Goal: Task Accomplishment & Management: Manage account settings

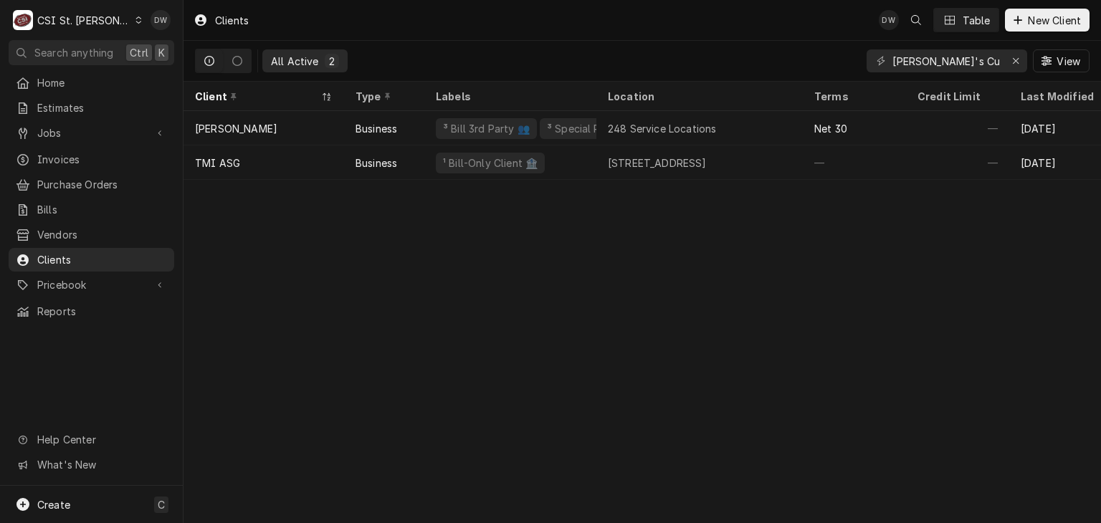
click at [135, 20] on icon "Dynamic Content Wrapper" at bounding box center [138, 19] width 6 height 7
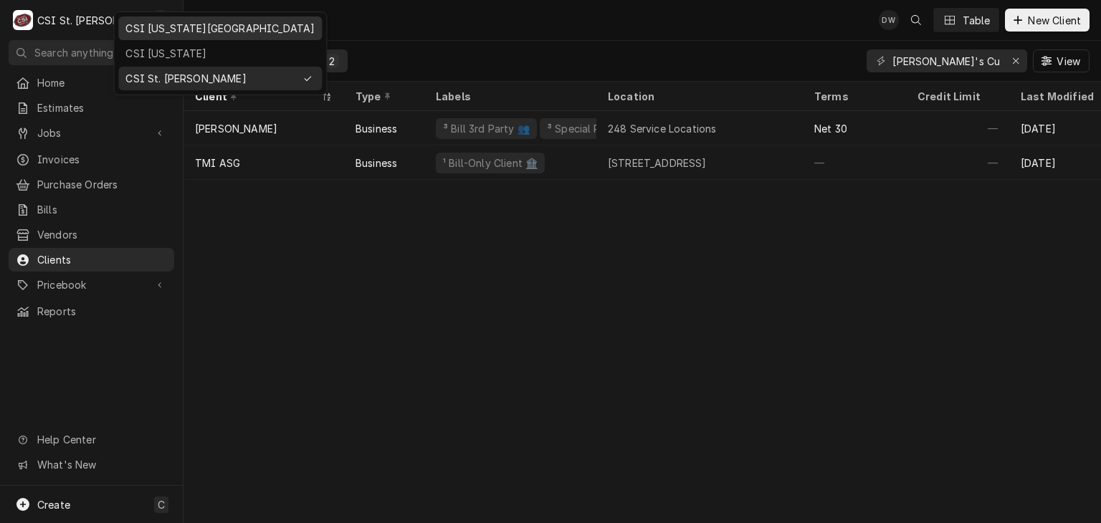
click at [146, 33] on div "CSI [US_STATE][GEOGRAPHIC_DATA]" at bounding box center [219, 28] width 189 height 15
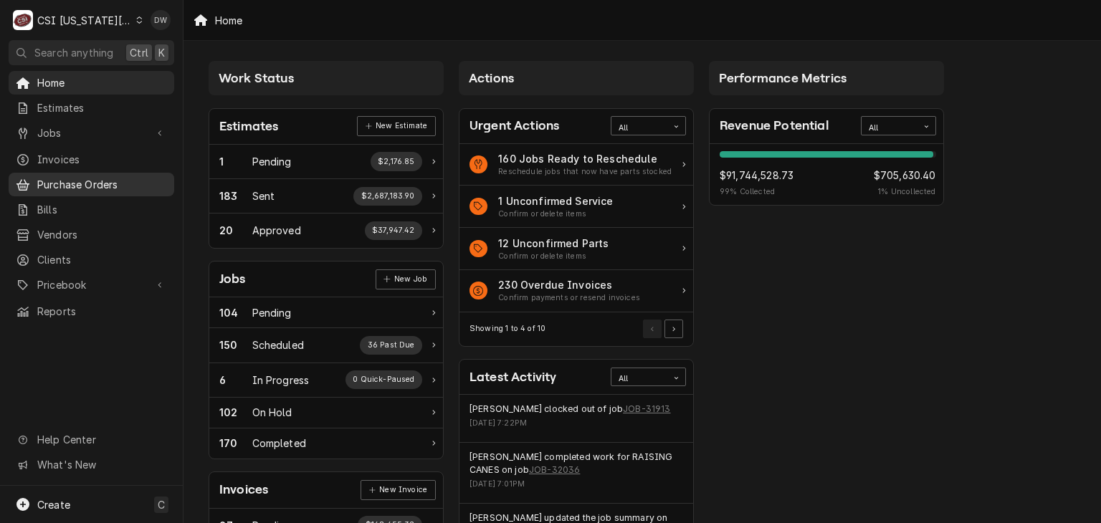
click at [65, 180] on span "Purchase Orders" at bounding box center [102, 184] width 130 height 15
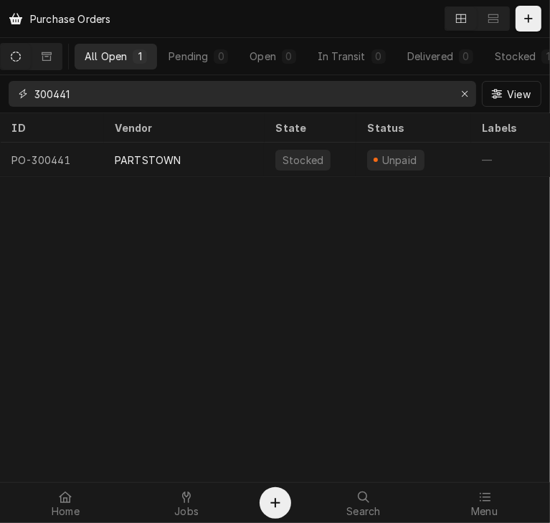
drag, startPoint x: 80, startPoint y: 93, endPoint x: -36, endPoint y: 96, distance: 116.2
click at [0, 96] on html "Purchase Orders All Open 1 Pending 0 Open 0 In Transit 0 Delivered 0 Stocked 1 …" at bounding box center [275, 261] width 550 height 523
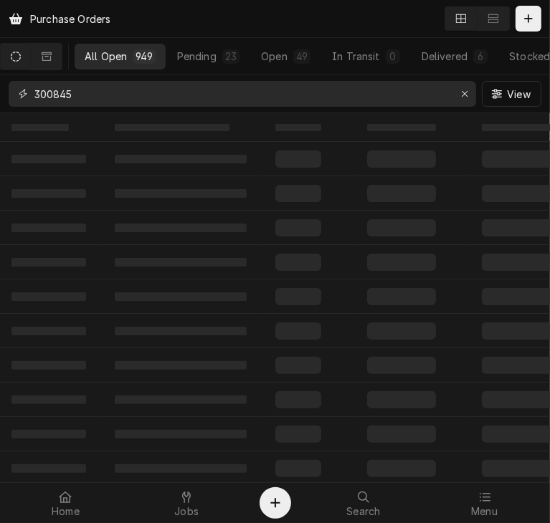
type input "300845"
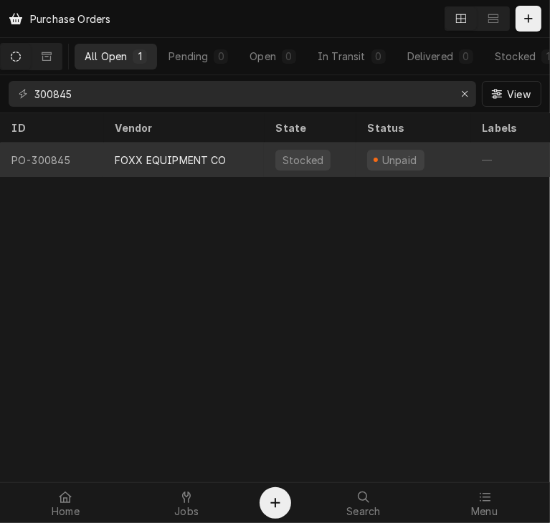
click at [108, 153] on div "FOXX EQUIPMENT CO" at bounding box center [183, 160] width 161 height 34
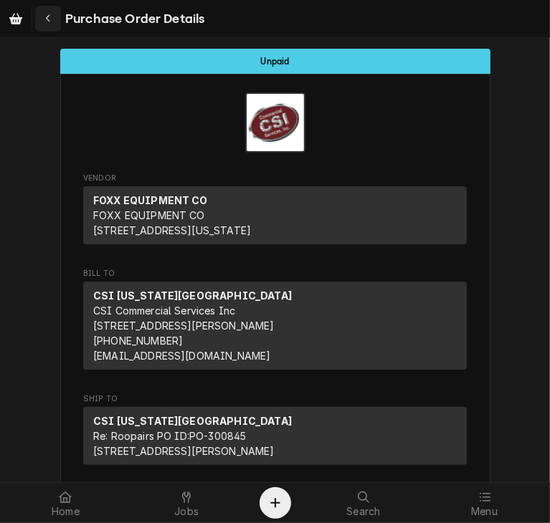
click at [52, 24] on div "Navigate back" at bounding box center [48, 18] width 14 height 14
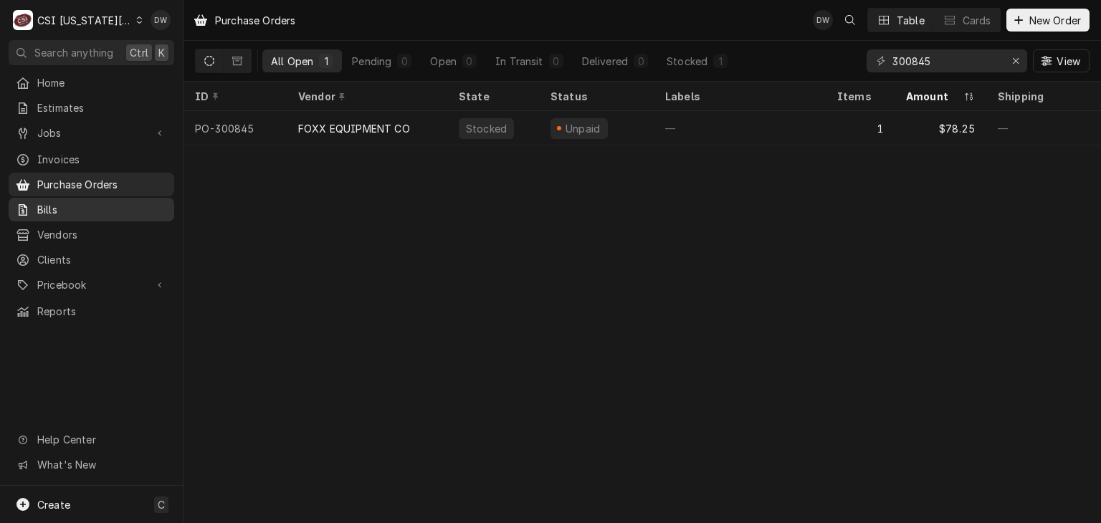
click at [51, 202] on span "Bills" at bounding box center [102, 209] width 130 height 15
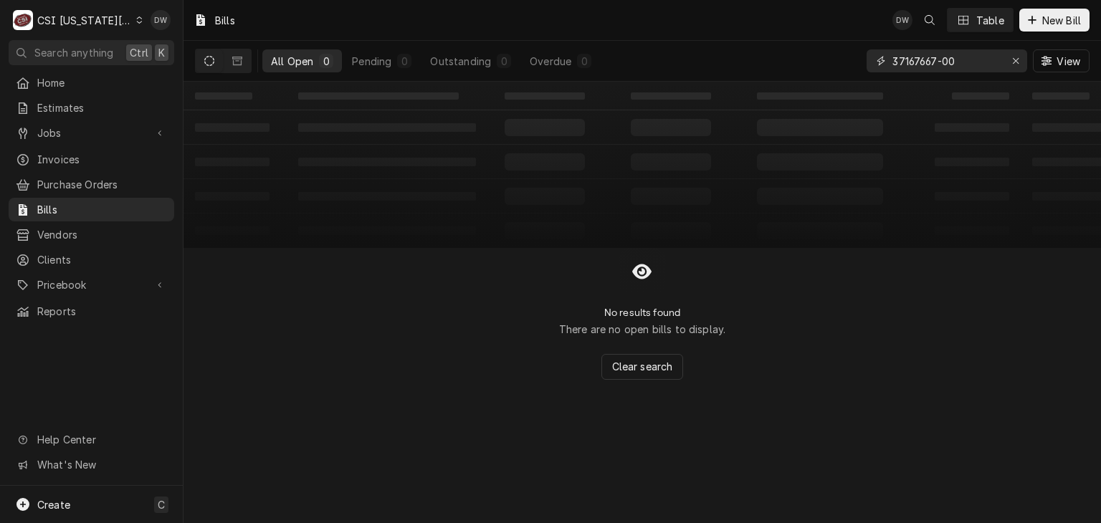
drag, startPoint x: 969, startPoint y: 59, endPoint x: 703, endPoint y: 46, distance: 266.3
click at [703, 46] on div "All Open 0 Pending 0 Outstanding 0 Overdue 0 37167667-00 View" at bounding box center [642, 61] width 895 height 40
paste input "4010263"
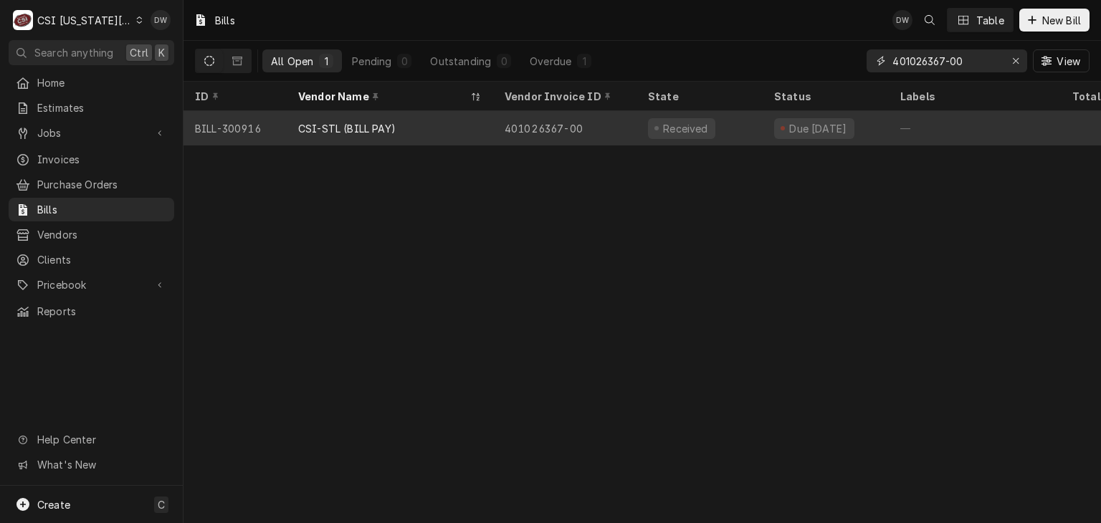
type input "401026367-00"
click at [354, 121] on div "CSI-STL (BILL PAY)" at bounding box center [346, 128] width 97 height 15
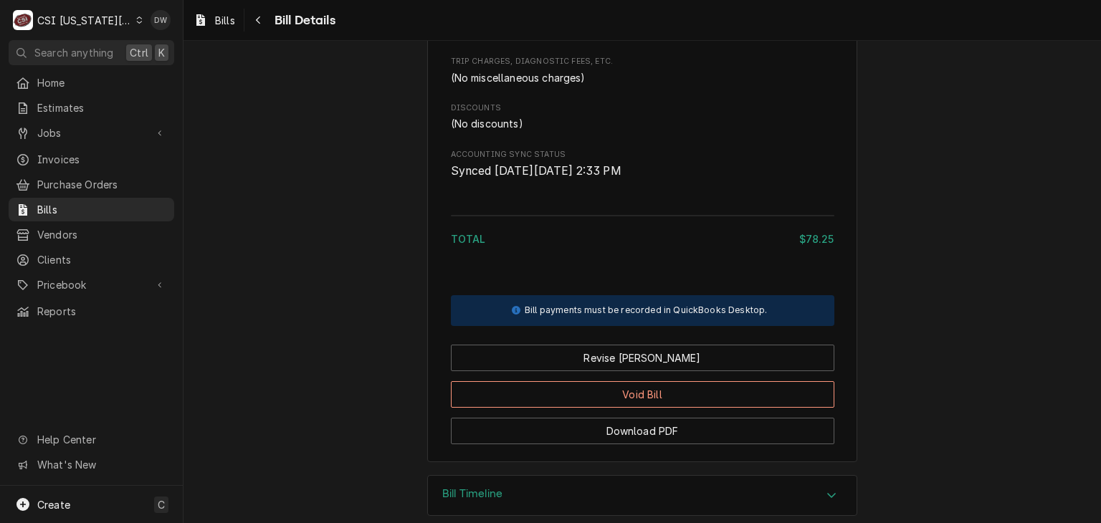
scroll to position [930, 0]
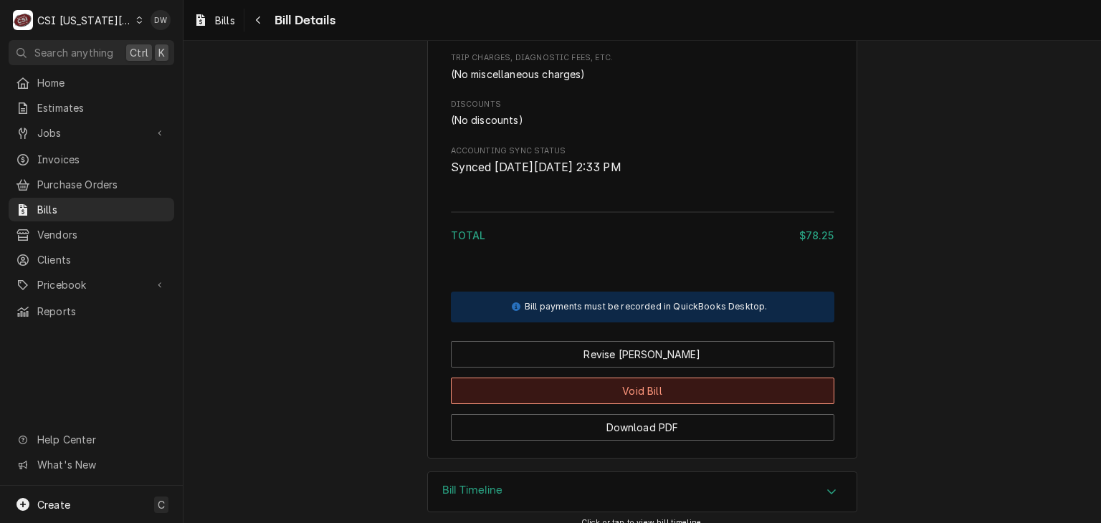
click at [677, 404] on button "Void Bill" at bounding box center [643, 391] width 384 height 27
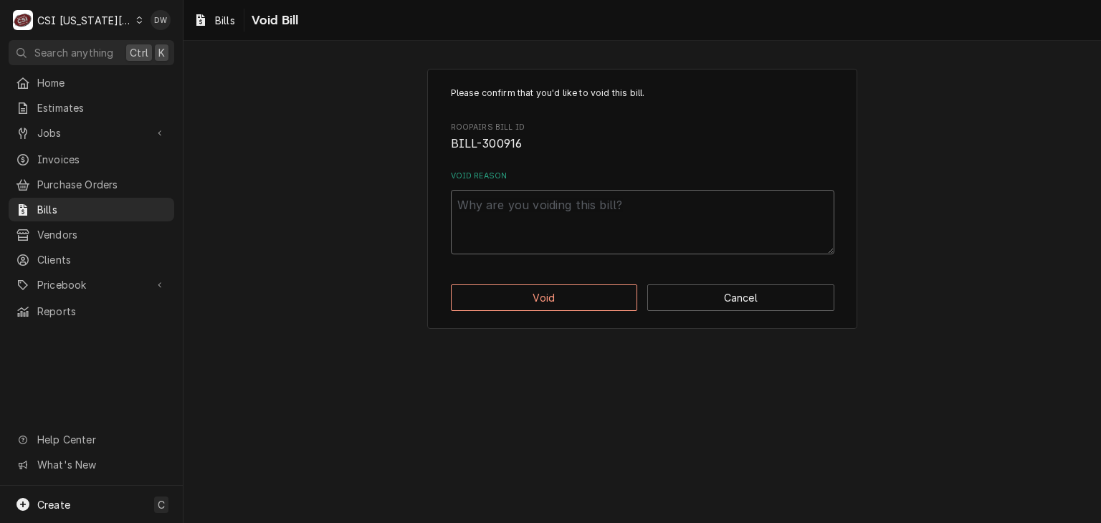
click at [486, 206] on textarea "Void Reason" at bounding box center [643, 222] width 384 height 65
type textarea "x"
type textarea "i"
type textarea "x"
type textarea "in"
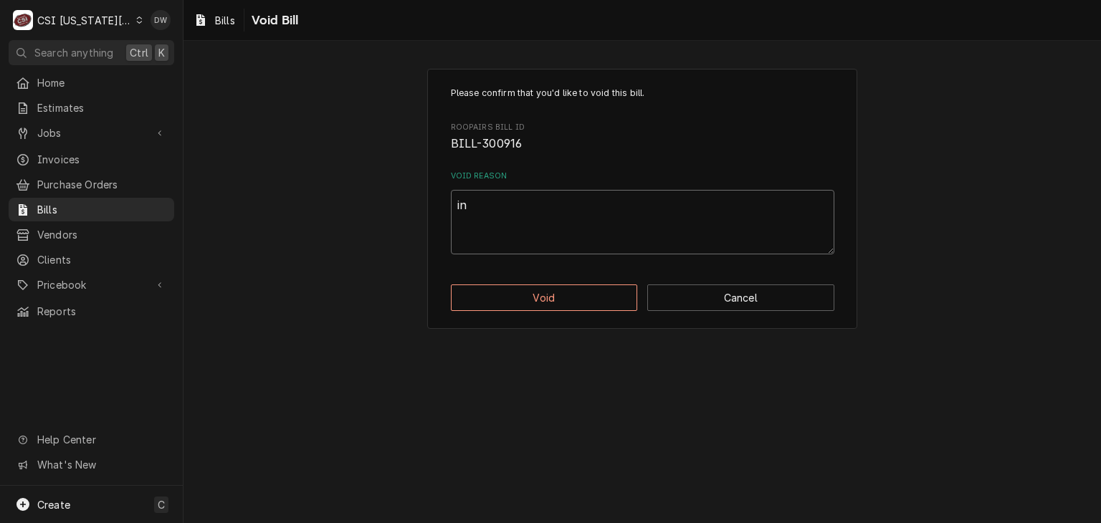
type textarea "x"
type textarea "inv"
type textarea "x"
type textarea "invo"
type textarea "x"
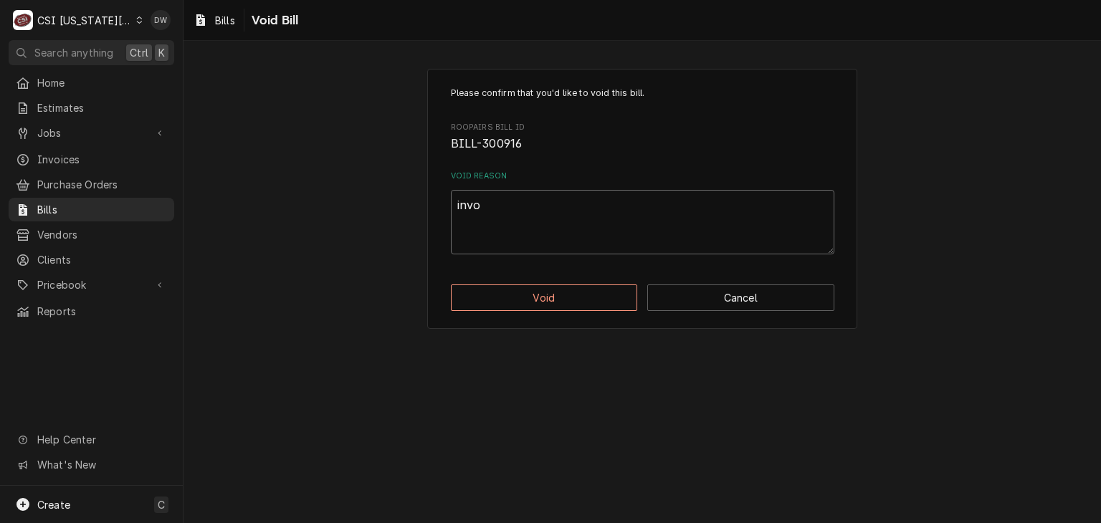
type textarea "invoi"
type textarea "x"
type textarea "invoic"
type textarea "x"
type textarea "invoice"
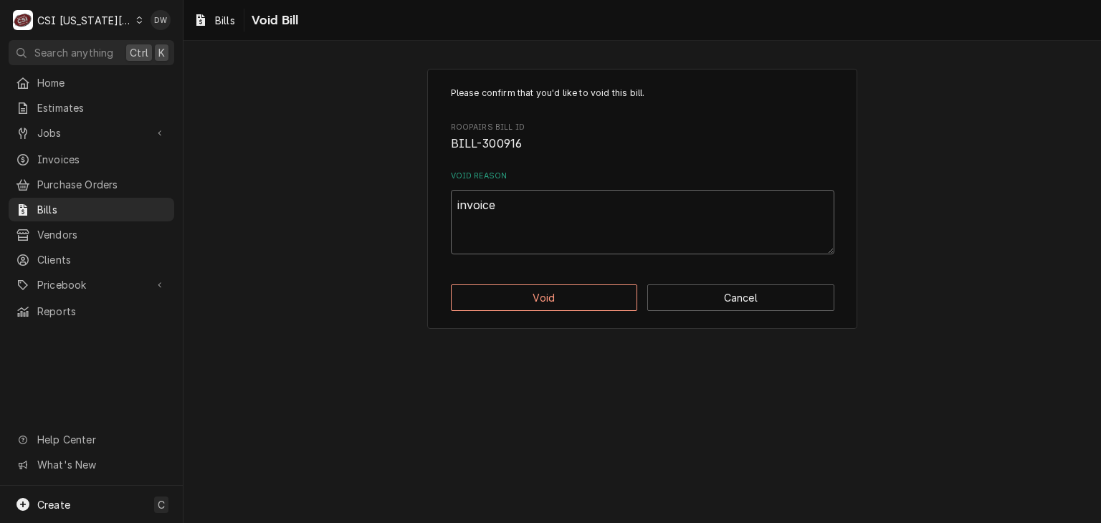
type textarea "x"
type textarea "invoice"
type textarea "x"
type textarea "invoice p"
type textarea "x"
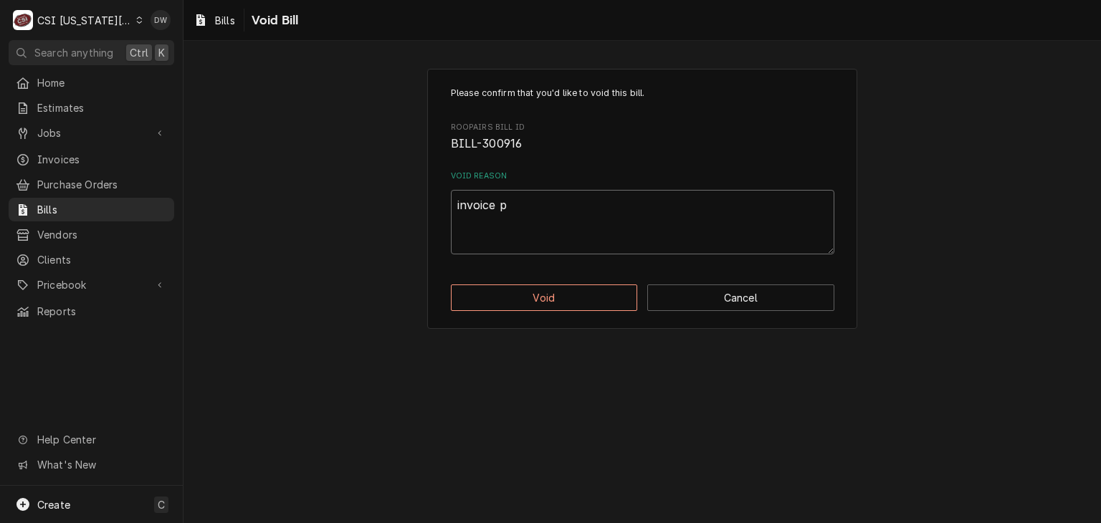
type textarea "invoice pa"
type textarea "x"
type textarea "invoice pai"
type textarea "x"
type textarea "invoice paid"
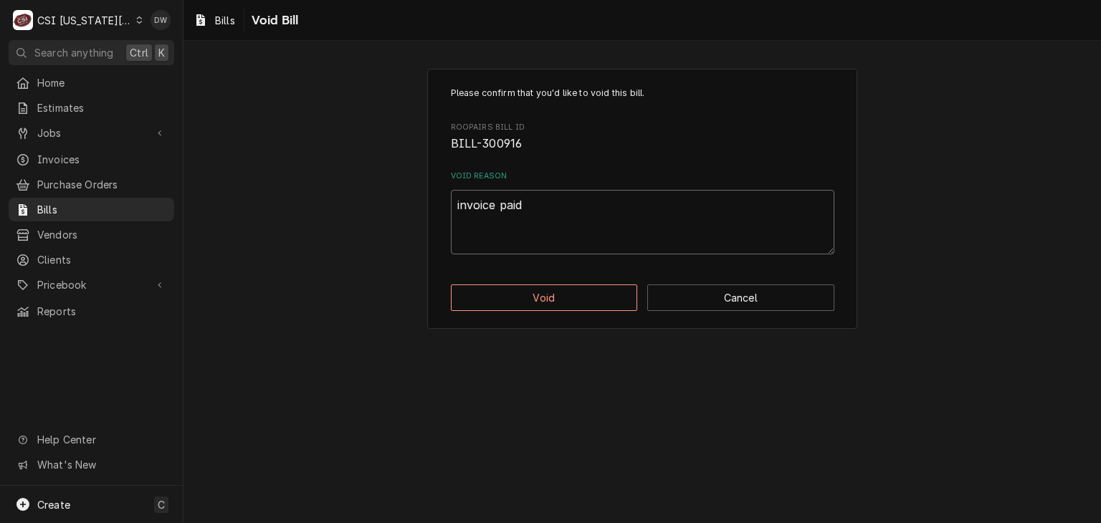
type textarea "x"
type textarea "invoice paid"
type textarea "x"
type textarea "invoice paid w"
type textarea "x"
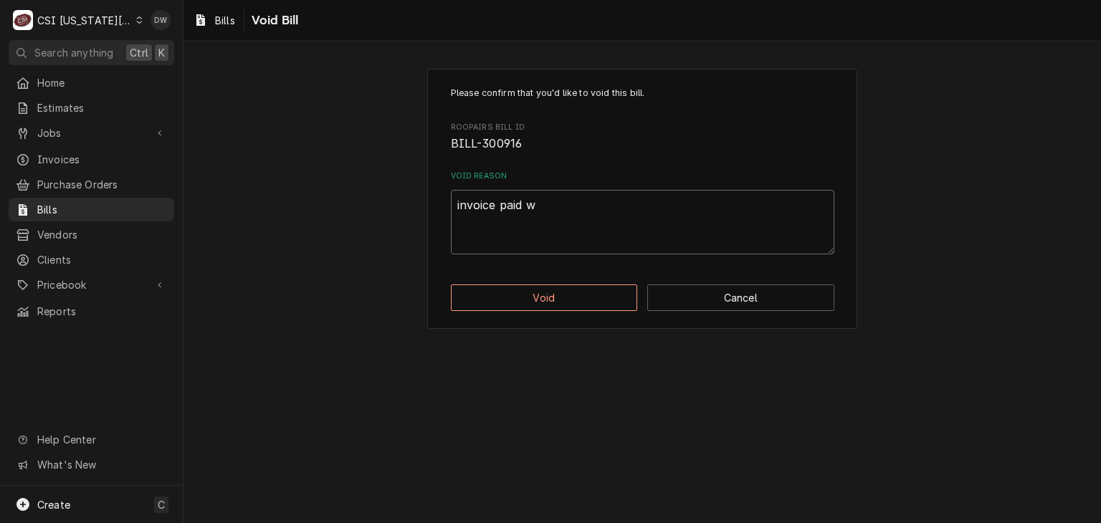
type textarea "invoice paid wi"
type textarea "x"
type textarea "invoice paid wit"
type textarea "x"
type textarea "invoice paid with"
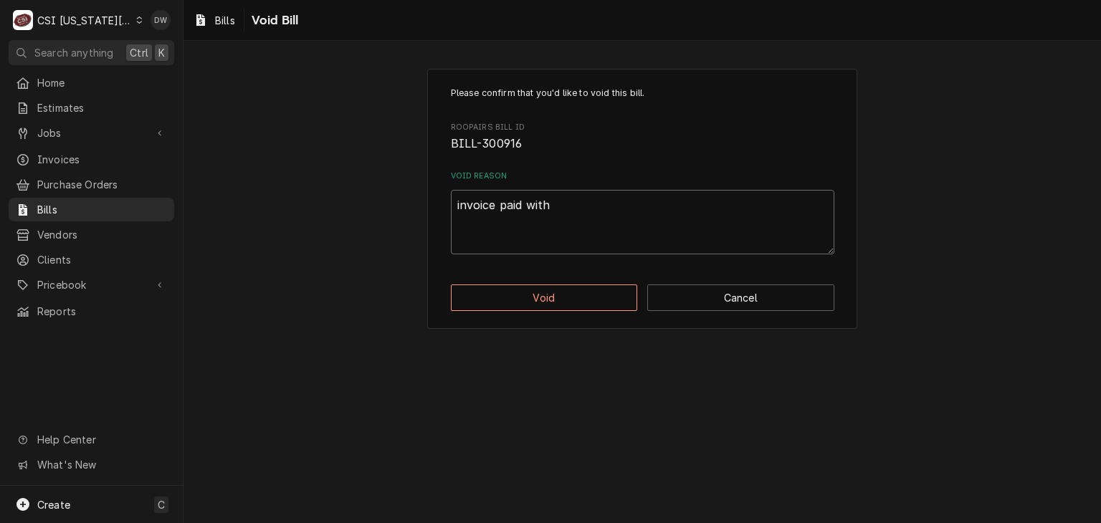
type textarea "x"
type textarea "invoice paid with"
type textarea "x"
type textarea "invoice paid with C"
type textarea "x"
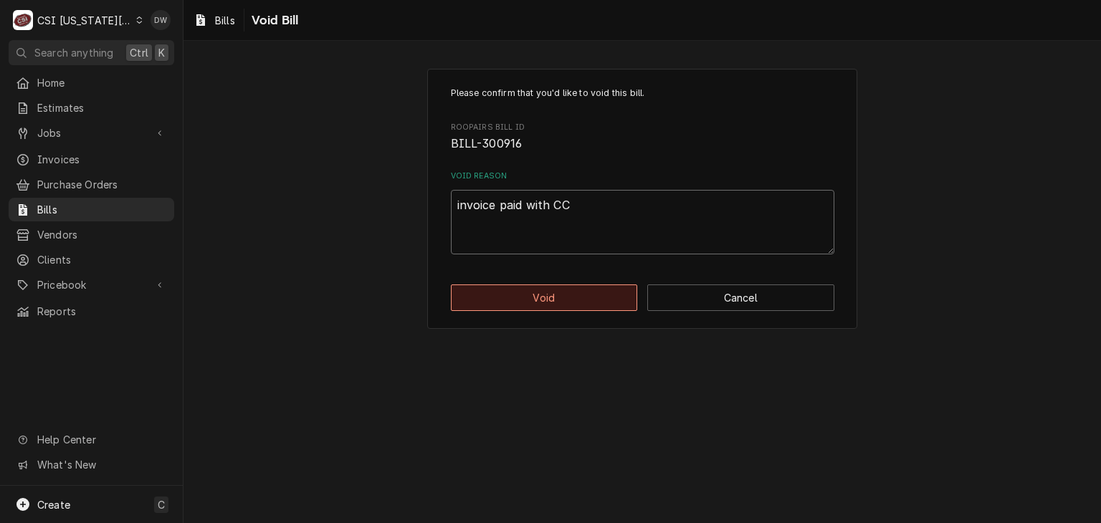
type textarea "invoice paid with CC"
click at [565, 292] on button "Void" at bounding box center [544, 298] width 187 height 27
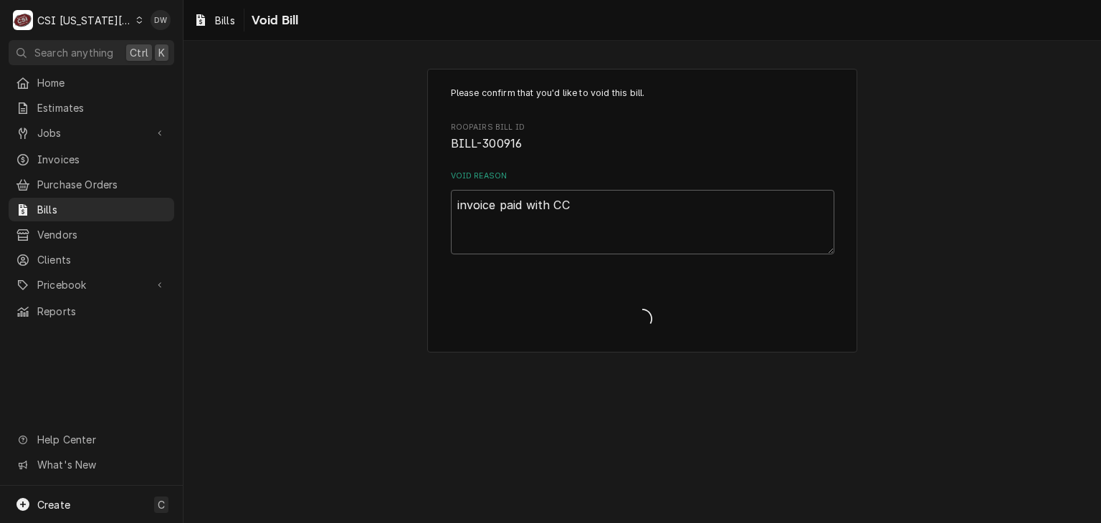
type textarea "x"
